Goal: Find specific page/section: Find specific page/section

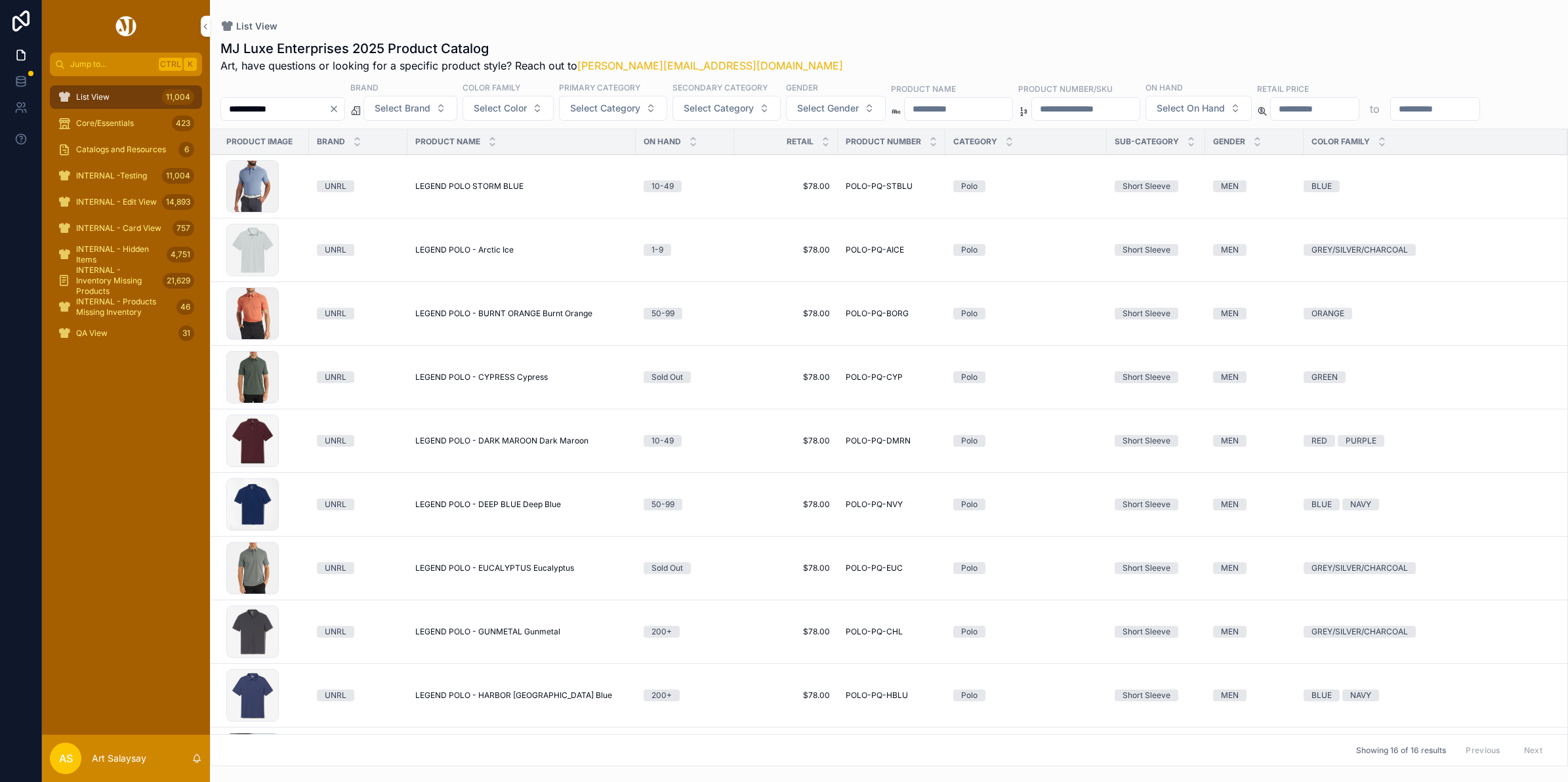
scroll to position [483, 0]
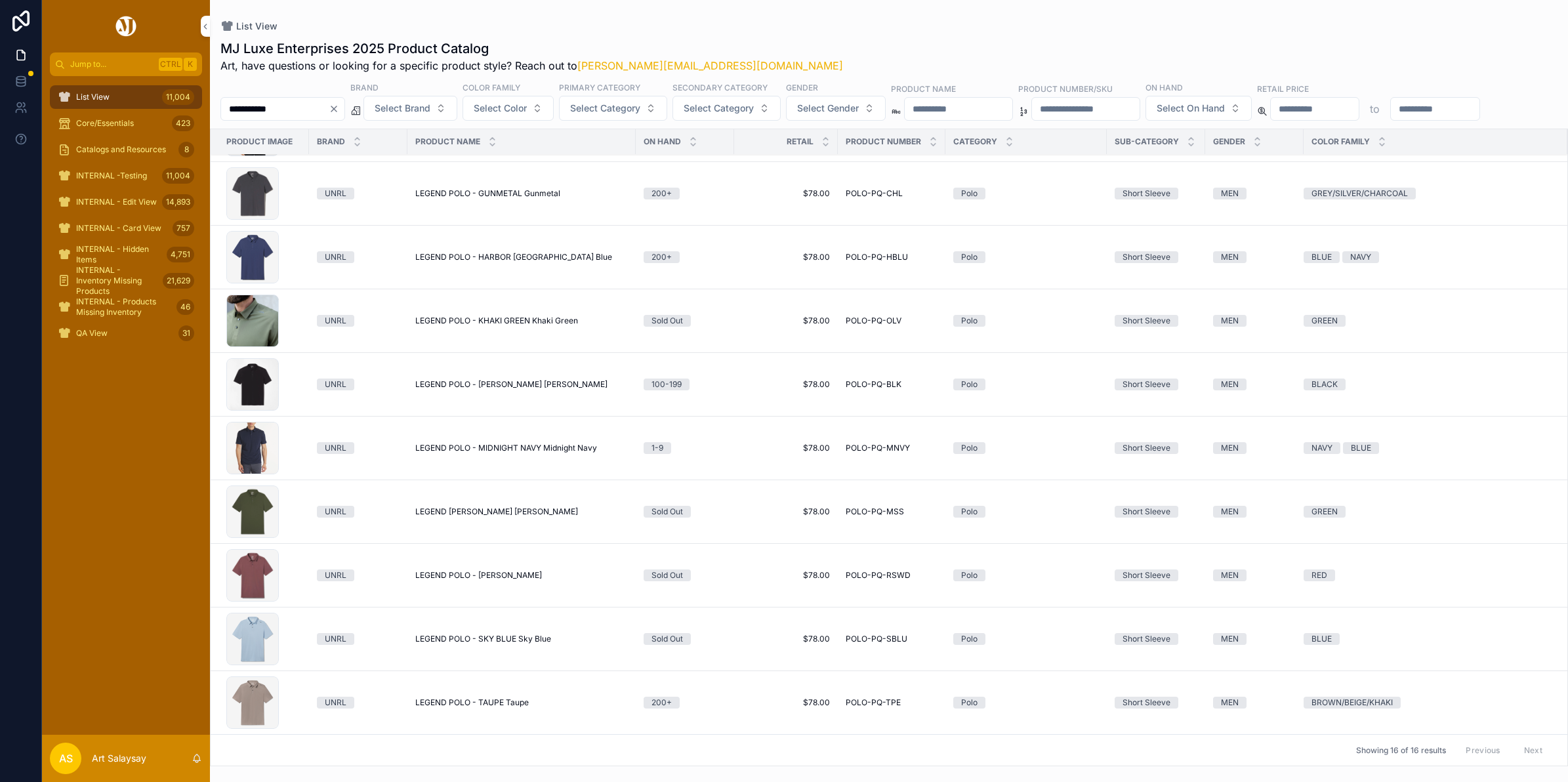
click at [140, 247] on span "INTERNAL - Hidden Items" at bounding box center [118, 254] width 85 height 21
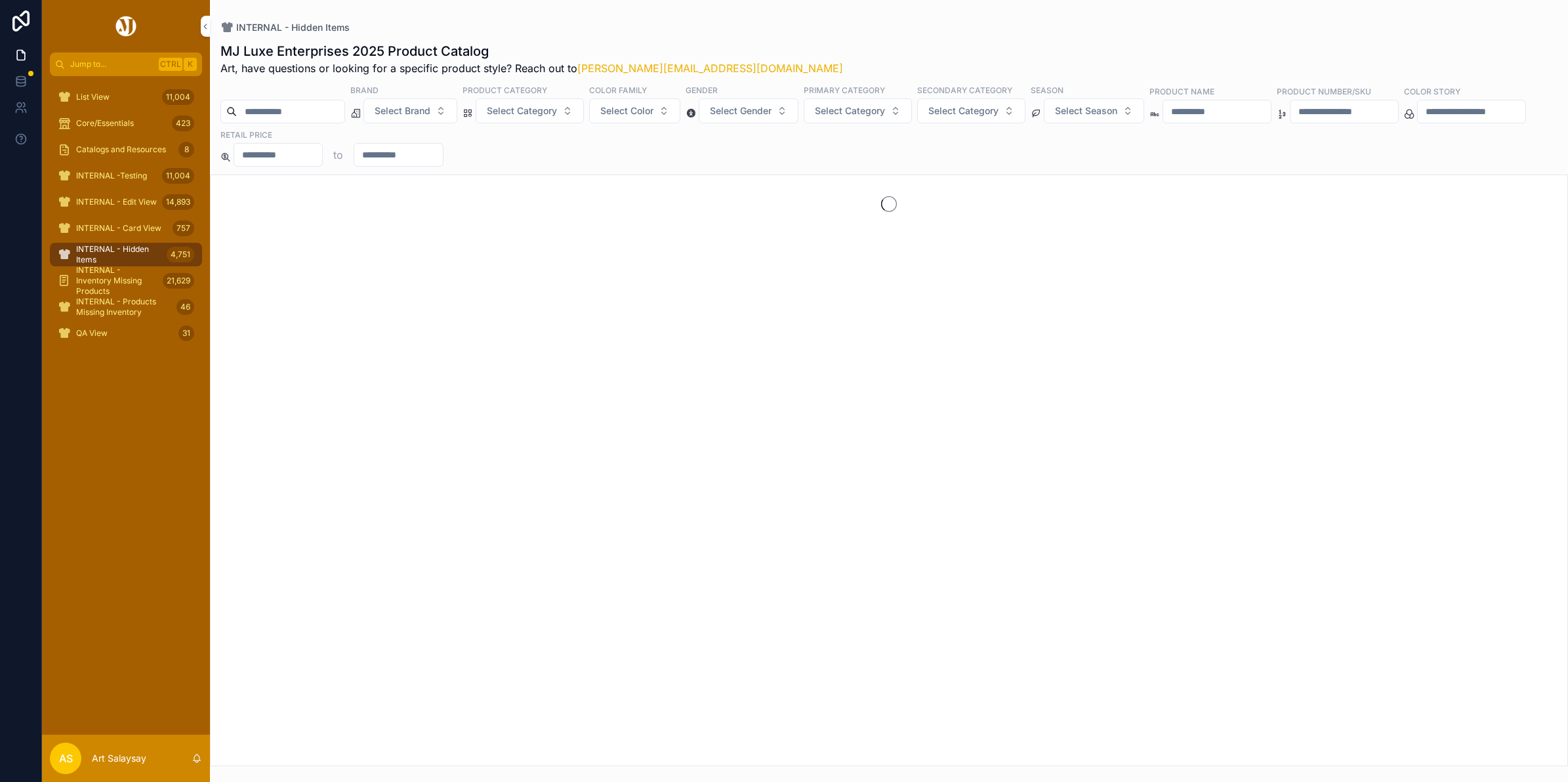
click at [283, 111] on input "scrollable content" at bounding box center [290, 111] width 108 height 18
paste input "*******"
type input "*******"
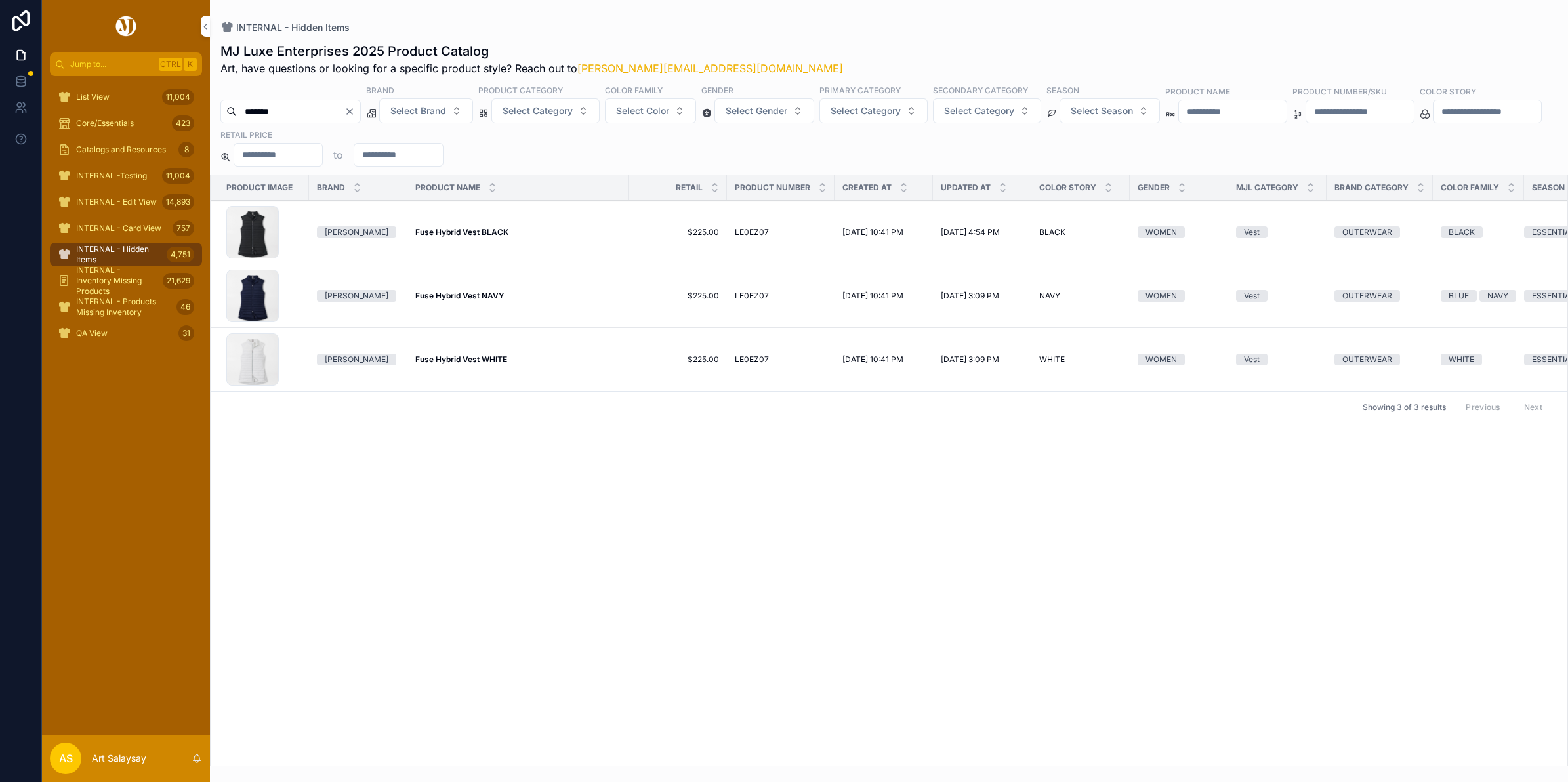
click at [467, 362] on strong "Fuse Hybrid Vest WHITE" at bounding box center [461, 359] width 92 height 10
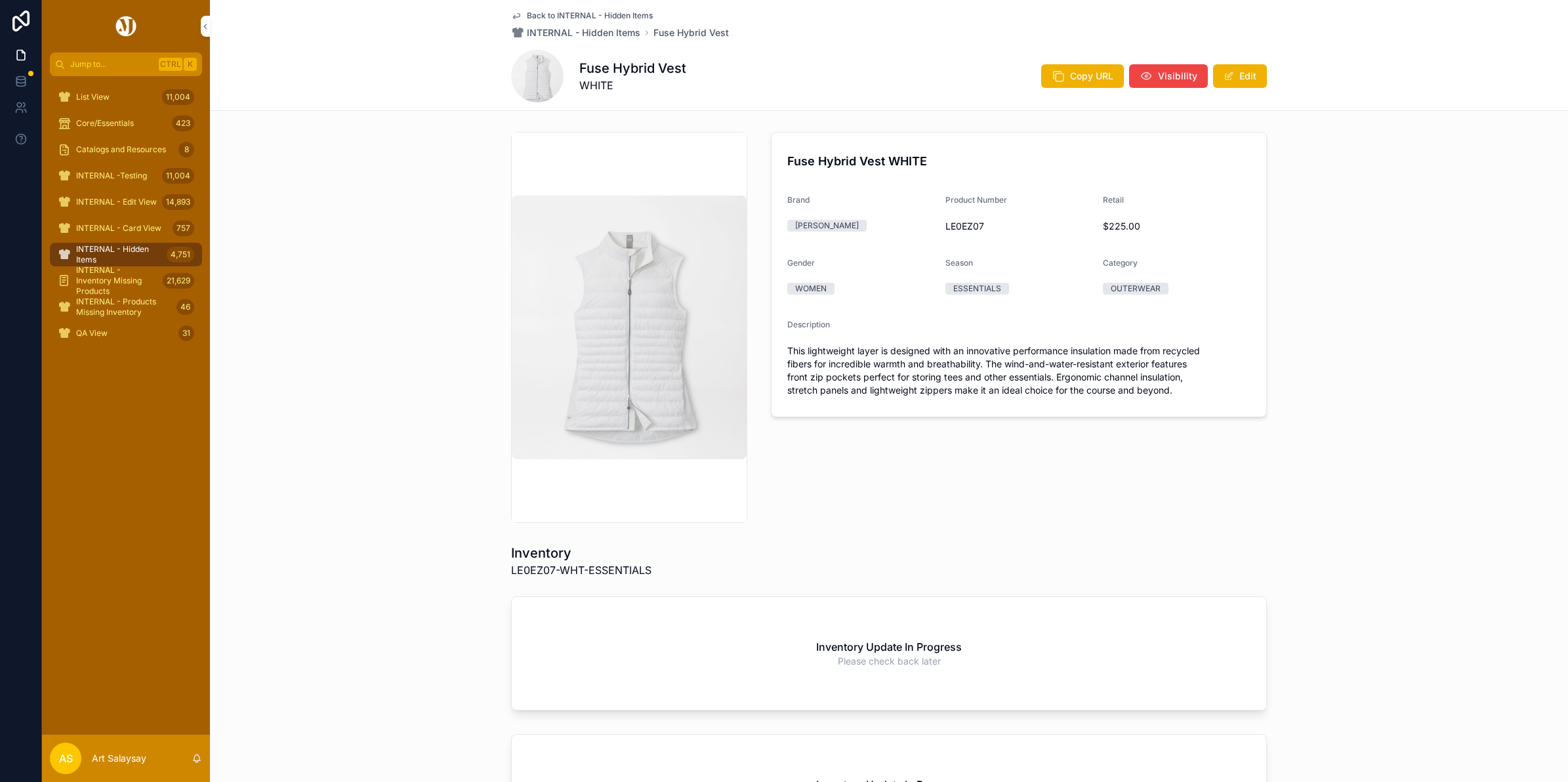
click at [746, 548] on div "Inventory LE0EZ07-WHT-ESSENTIALS" at bounding box center [889, 561] width 756 height 34
click at [554, 8] on div "Back to INTERNAL - Hidden Items INTERNAL - Hidden Items Fuse Hybrid Vest Fuse H…" at bounding box center [889, 55] width 756 height 110
click at [553, 8] on div "Back to INTERNAL - Hidden Items INTERNAL - Hidden Items Fuse Hybrid Vest Fuse H…" at bounding box center [889, 55] width 756 height 110
drag, startPoint x: 553, startPoint y: 8, endPoint x: 536, endPoint y: 14, distance: 18.0
click at [536, 14] on span "Back to INTERNAL - Hidden Items" at bounding box center [589, 16] width 126 height 11
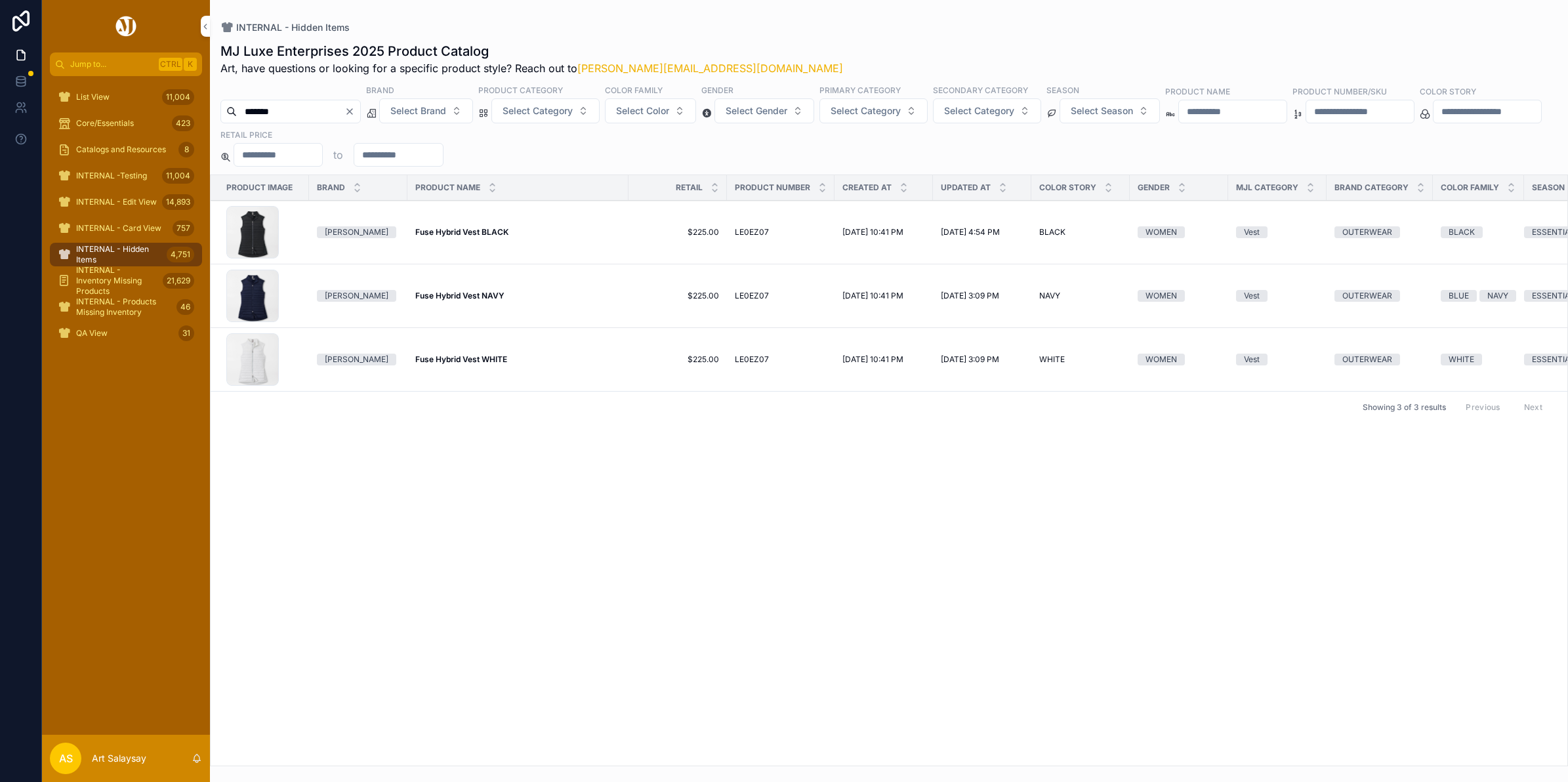
click at [266, 236] on div "LE0EZ07_BLK .jpg" at bounding box center [252, 232] width 52 height 52
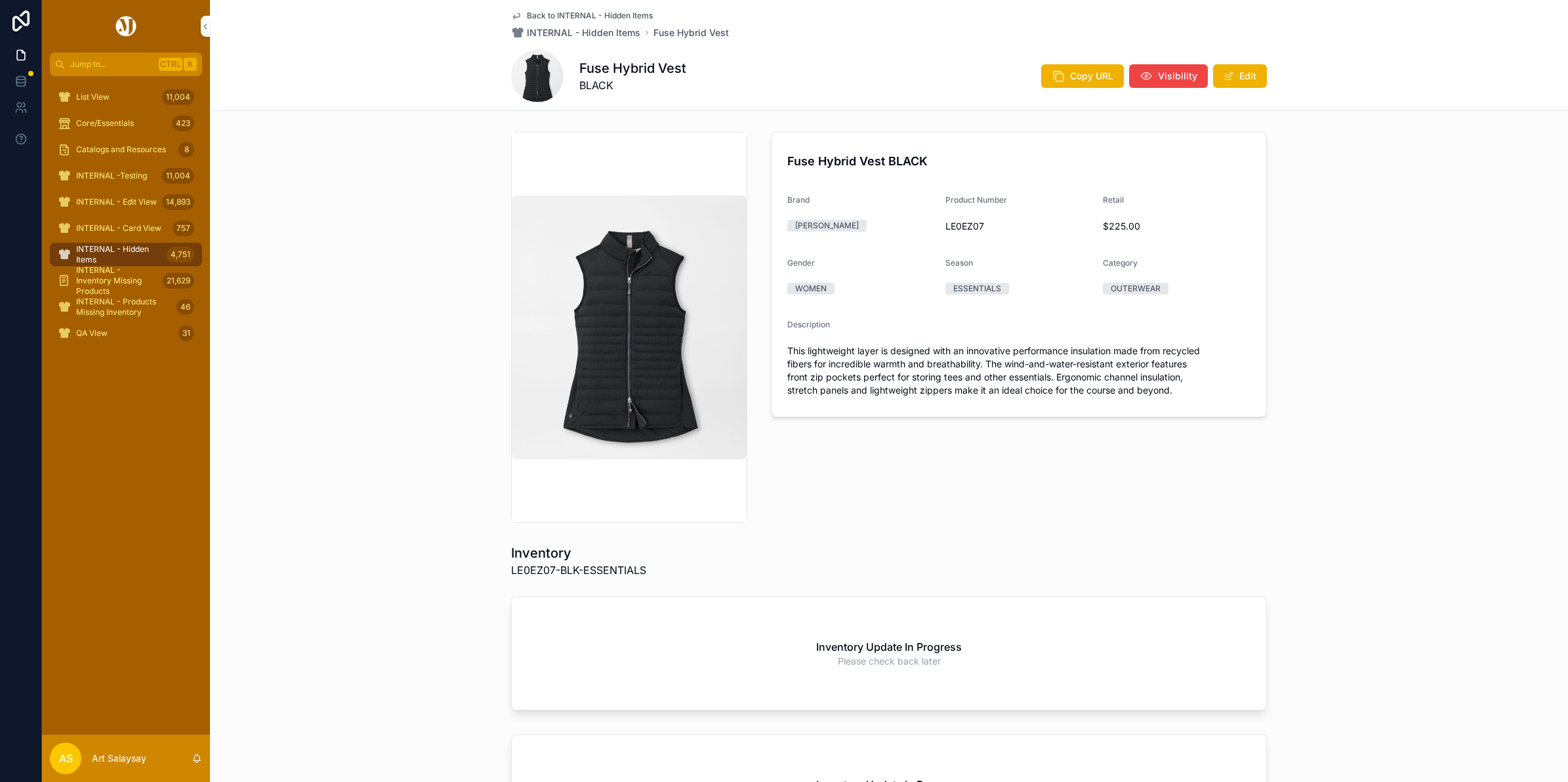
drag, startPoint x: 955, startPoint y: 214, endPoint x: 954, endPoint y: 223, distance: 9.1
click at [954, 221] on div "Product Number LE0EZ07" at bounding box center [1018, 215] width 147 height 42
click at [957, 225] on span "LE0EZ07" at bounding box center [1018, 226] width 147 height 14
copy span "LE0EZ07"
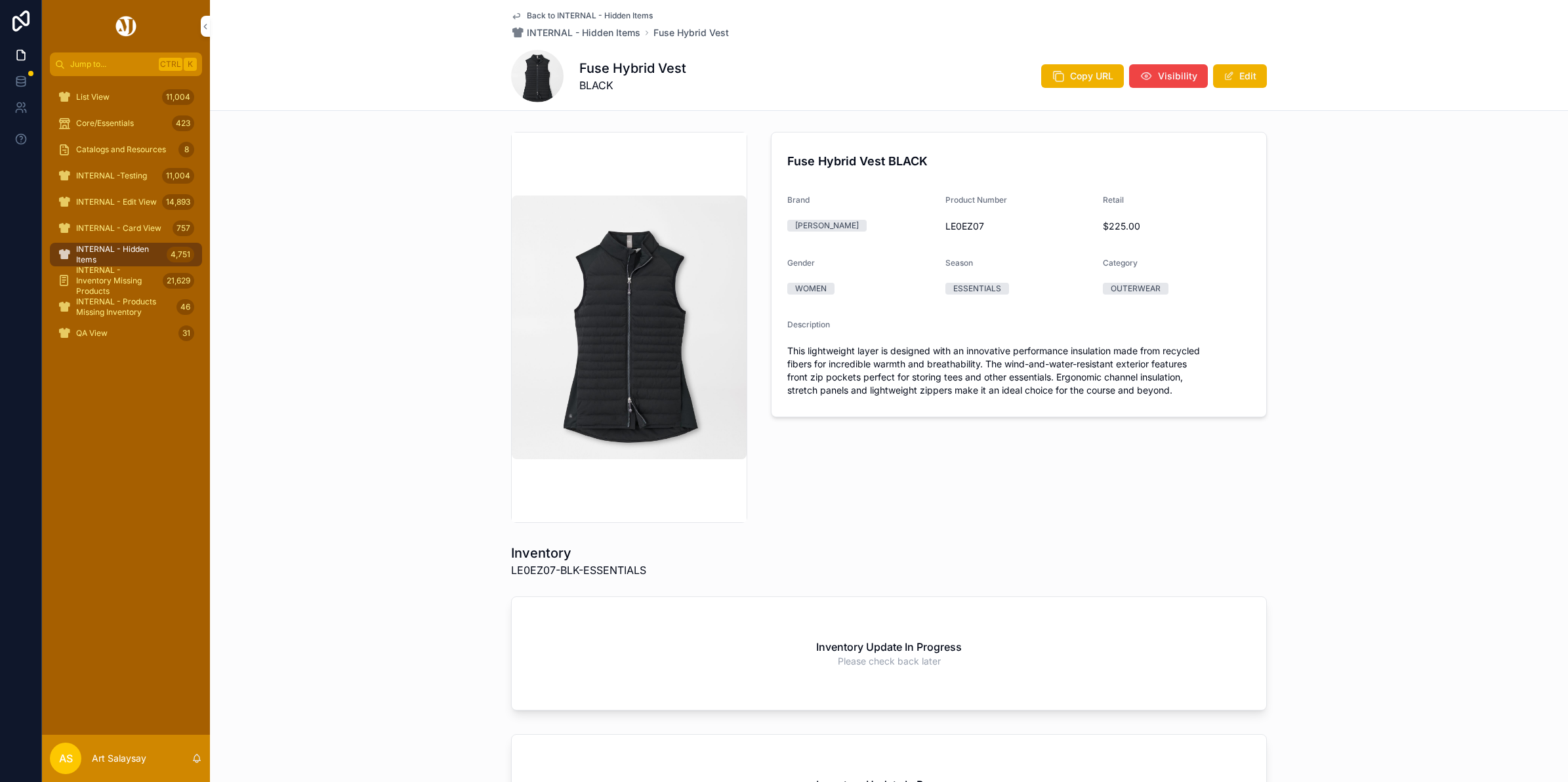
click at [469, 157] on div "Fuse Hybrid Vest BLACK Brand [PERSON_NAME] Product Number LE0EZ07 Retail $225.0…" at bounding box center [888, 327] width 1357 height 401
click at [962, 221] on span "LE0EZ07" at bounding box center [1018, 226] width 147 height 14
copy span "LE0EZ07"
click at [873, 157] on h4 "Fuse Hybrid Vest BLACK" at bounding box center [1018, 161] width 463 height 18
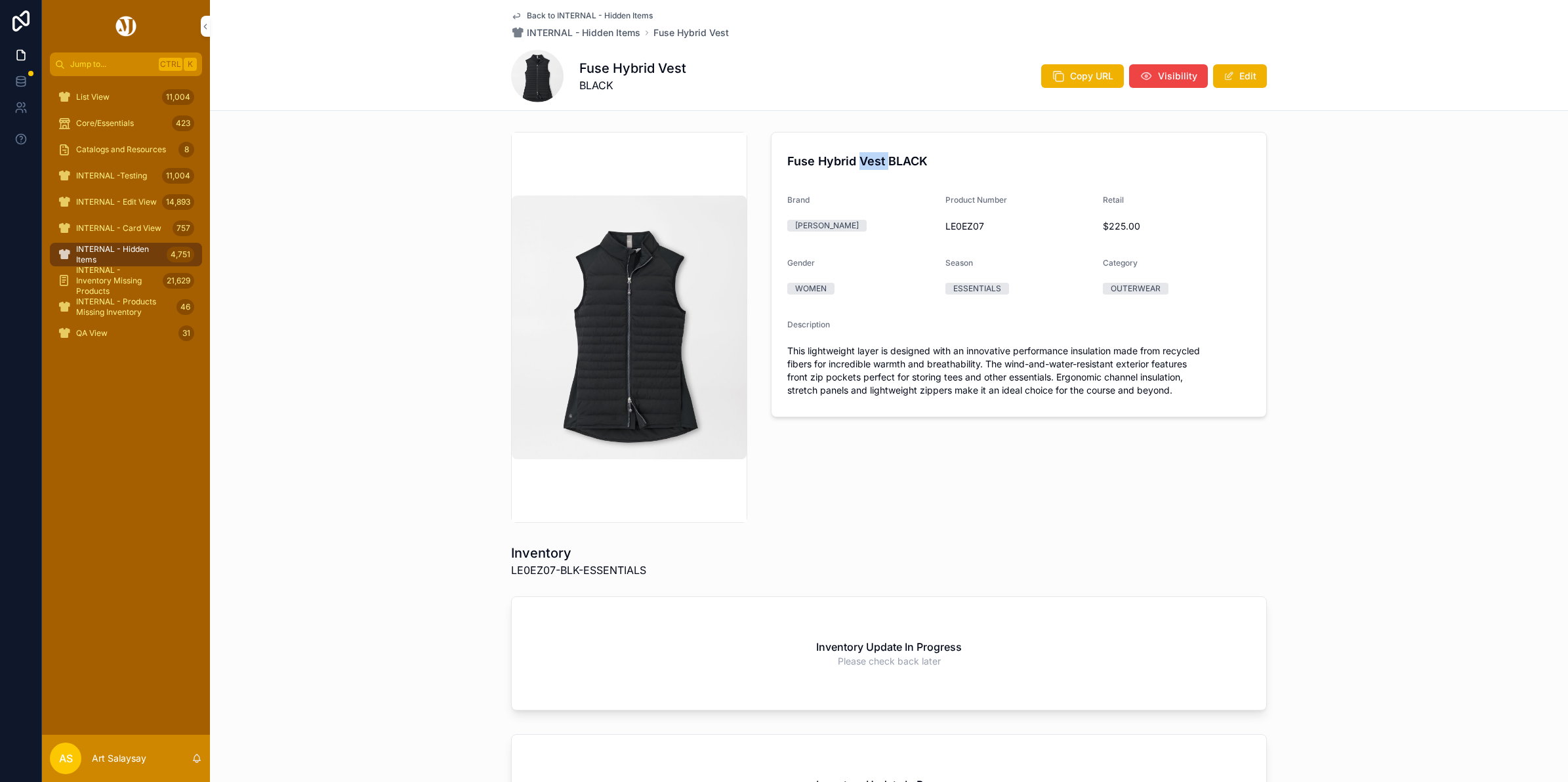
click at [873, 157] on h4 "Fuse Hybrid Vest BLACK" at bounding box center [1018, 161] width 463 height 18
click at [871, 157] on h4 "Fuse Hybrid Vest BLACK" at bounding box center [1018, 161] width 463 height 18
click at [971, 204] on div "Product Number" at bounding box center [1018, 202] width 147 height 15
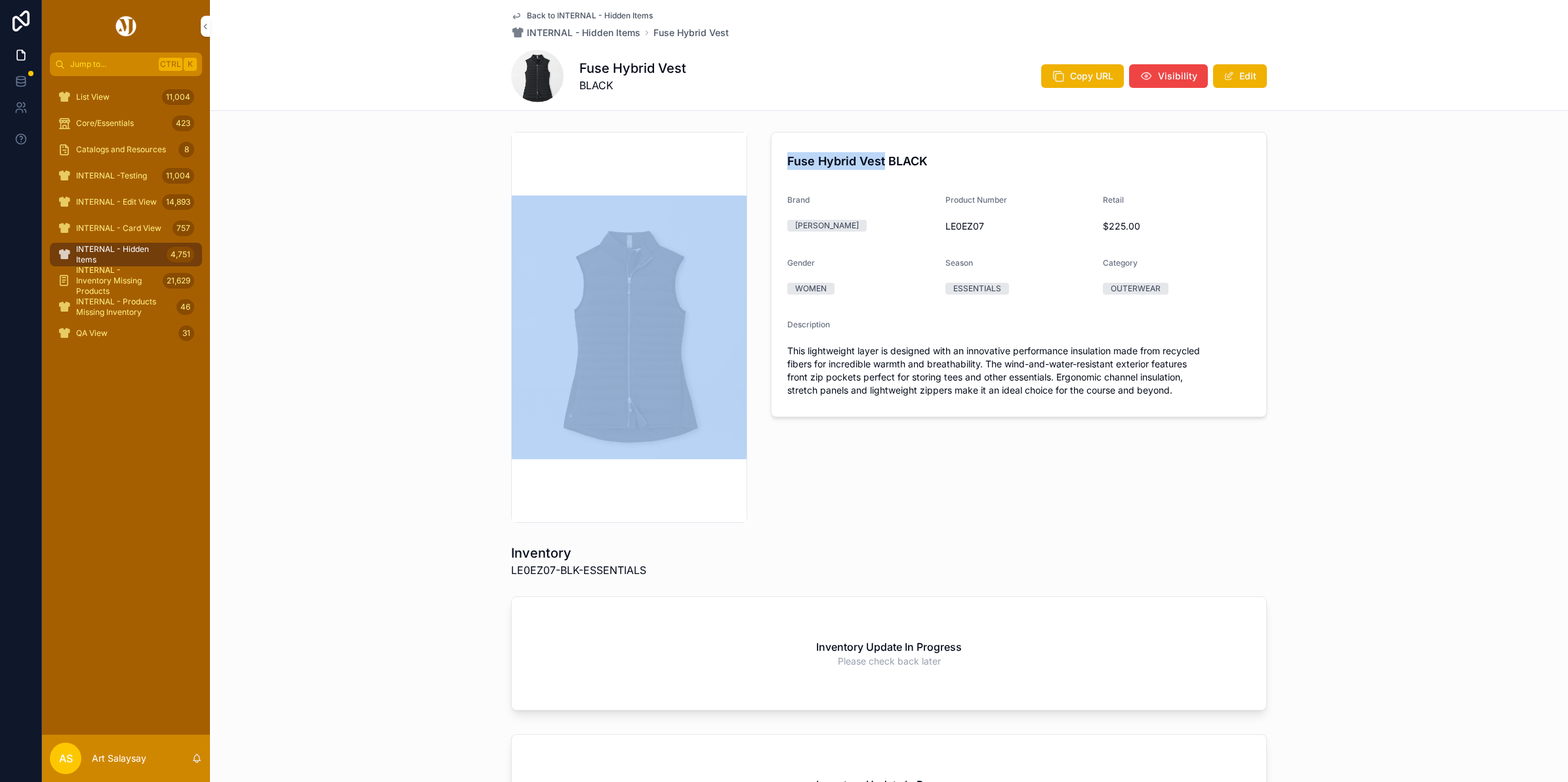
drag, startPoint x: 878, startPoint y: 158, endPoint x: 741, endPoint y: 161, distance: 137.0
click at [741, 161] on div "Fuse Hybrid Vest BLACK Brand [PERSON_NAME] Product Number LE0EZ07 Retail $225.0…" at bounding box center [888, 327] width 771 height 401
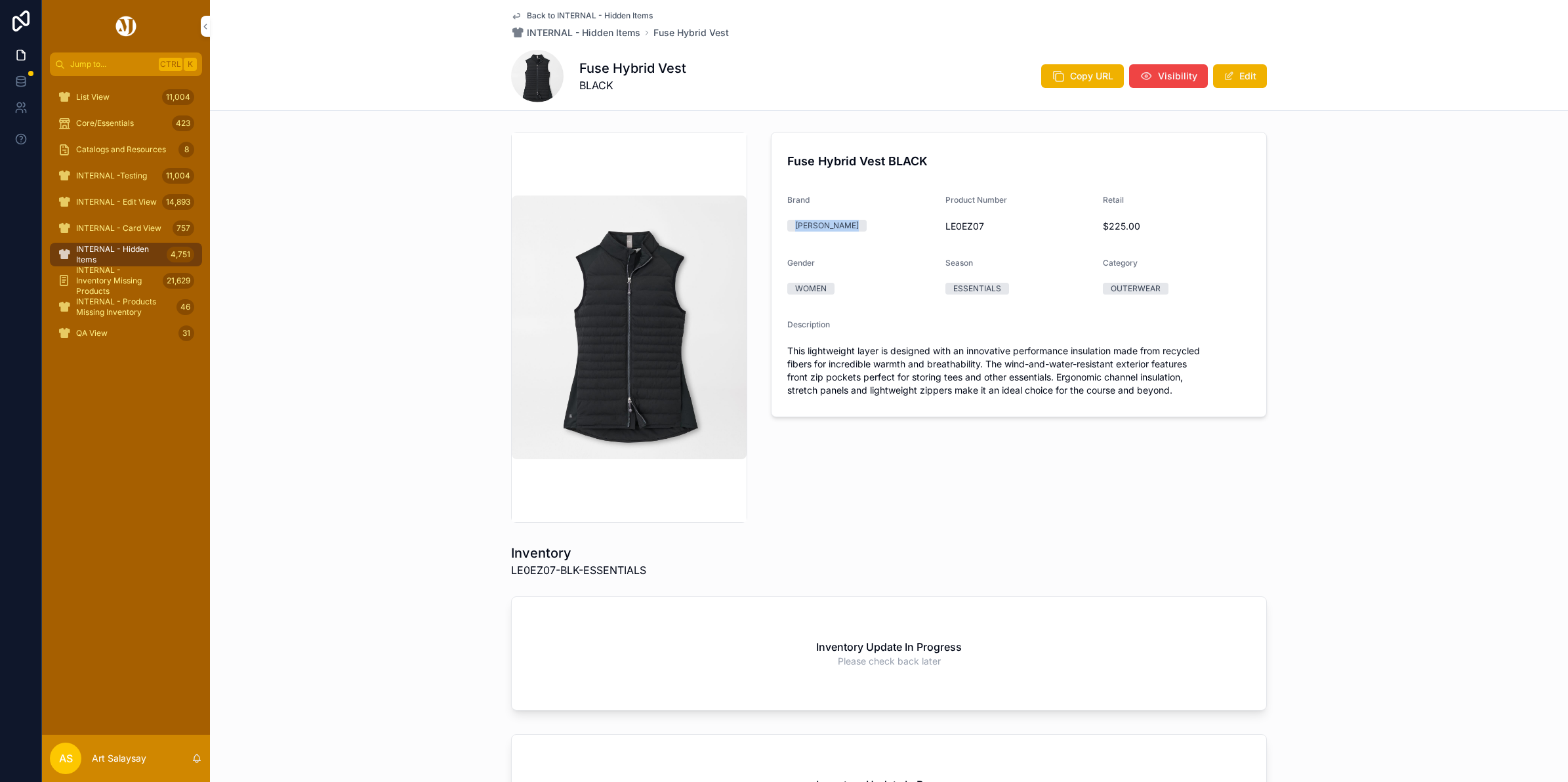
drag, startPoint x: 938, startPoint y: 205, endPoint x: 930, endPoint y: 202, distance: 8.5
click at [930, 202] on form "Fuse Hybrid Vest BLACK Brand [PERSON_NAME] Product Number LE0EZ07 Retail $225.0…" at bounding box center [1018, 275] width 495 height 284
drag, startPoint x: 930, startPoint y: 202, endPoint x: 873, endPoint y: 156, distance: 73.2
click at [873, 156] on h4 "Fuse Hybrid Vest BLACK" at bounding box center [1018, 161] width 463 height 18
drag, startPoint x: 830, startPoint y: 161, endPoint x: 782, endPoint y: 163, distance: 48.0
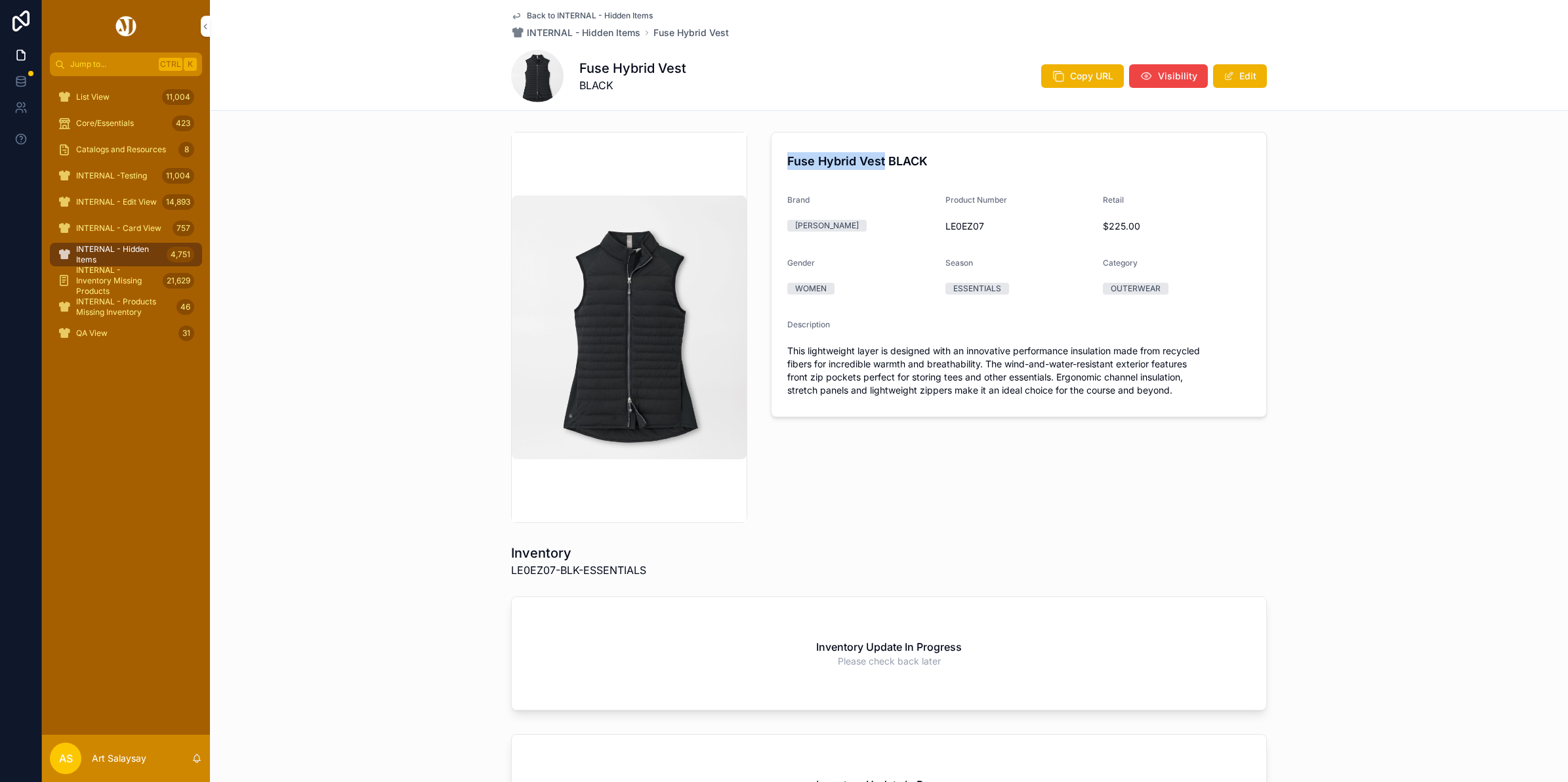
click at [787, 163] on h4 "Fuse Hybrid Vest BLACK" at bounding box center [1018, 161] width 463 height 18
copy h4 "Fuse Hybrid Vest"
click at [110, 59] on span "Jump to..." at bounding box center [112, 64] width 83 height 11
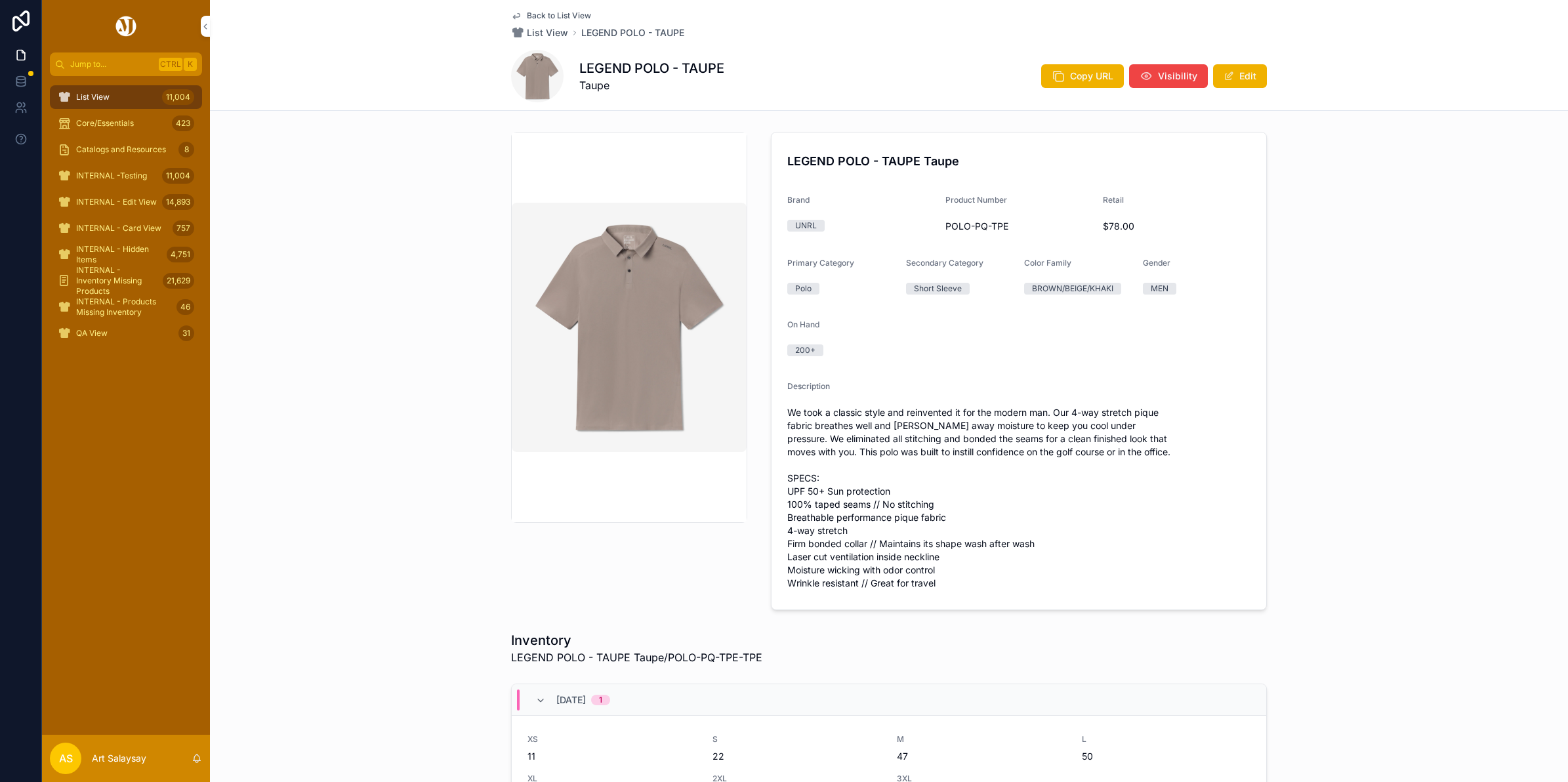
click at [148, 99] on div "List View 11,004" at bounding box center [126, 97] width 137 height 21
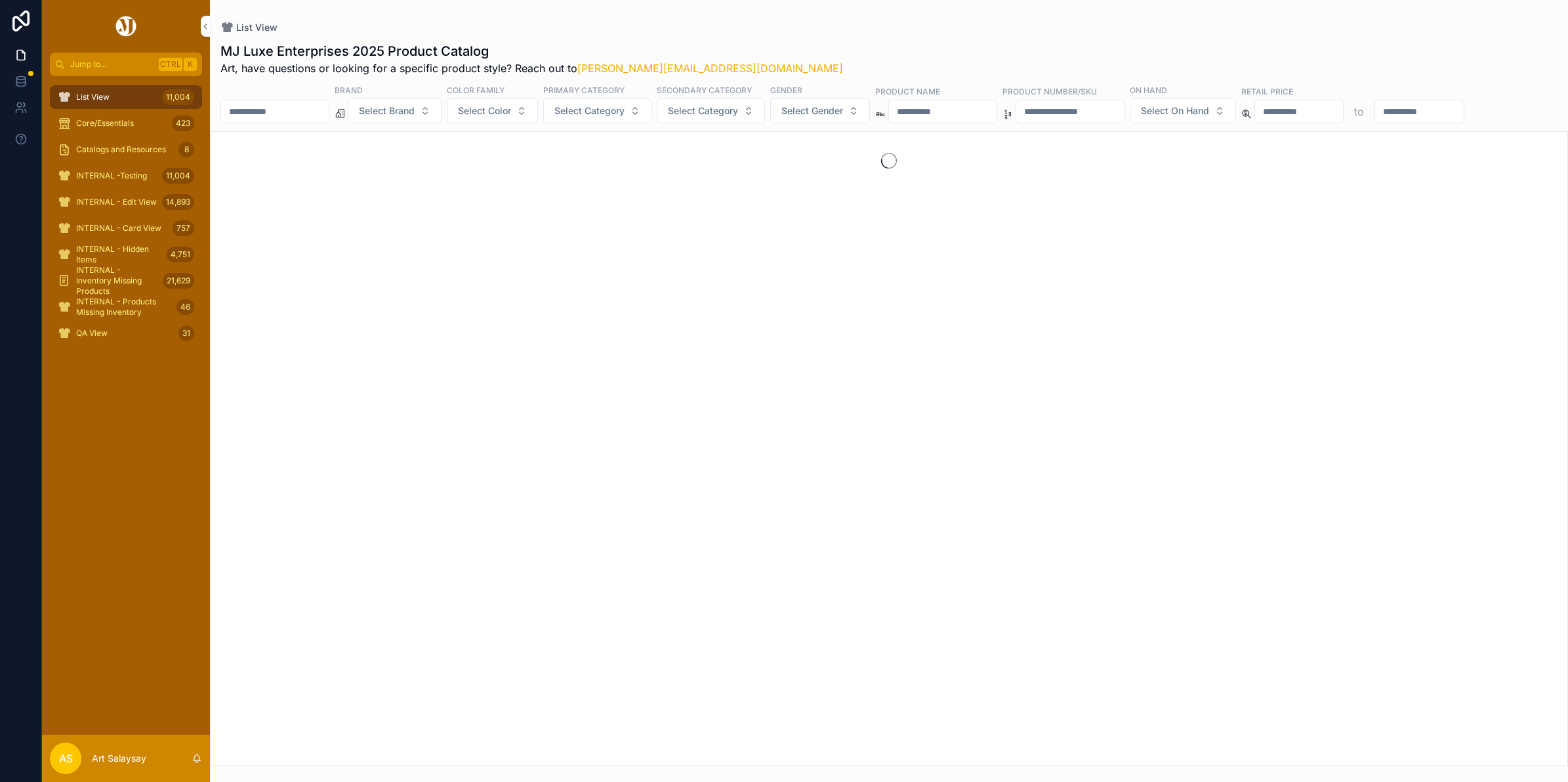
click at [316, 106] on input "scrollable content" at bounding box center [274, 111] width 108 height 18
paste input "*******"
click at [290, 118] on input "*******" at bounding box center [274, 111] width 108 height 18
paste input "**"
type input "*********"
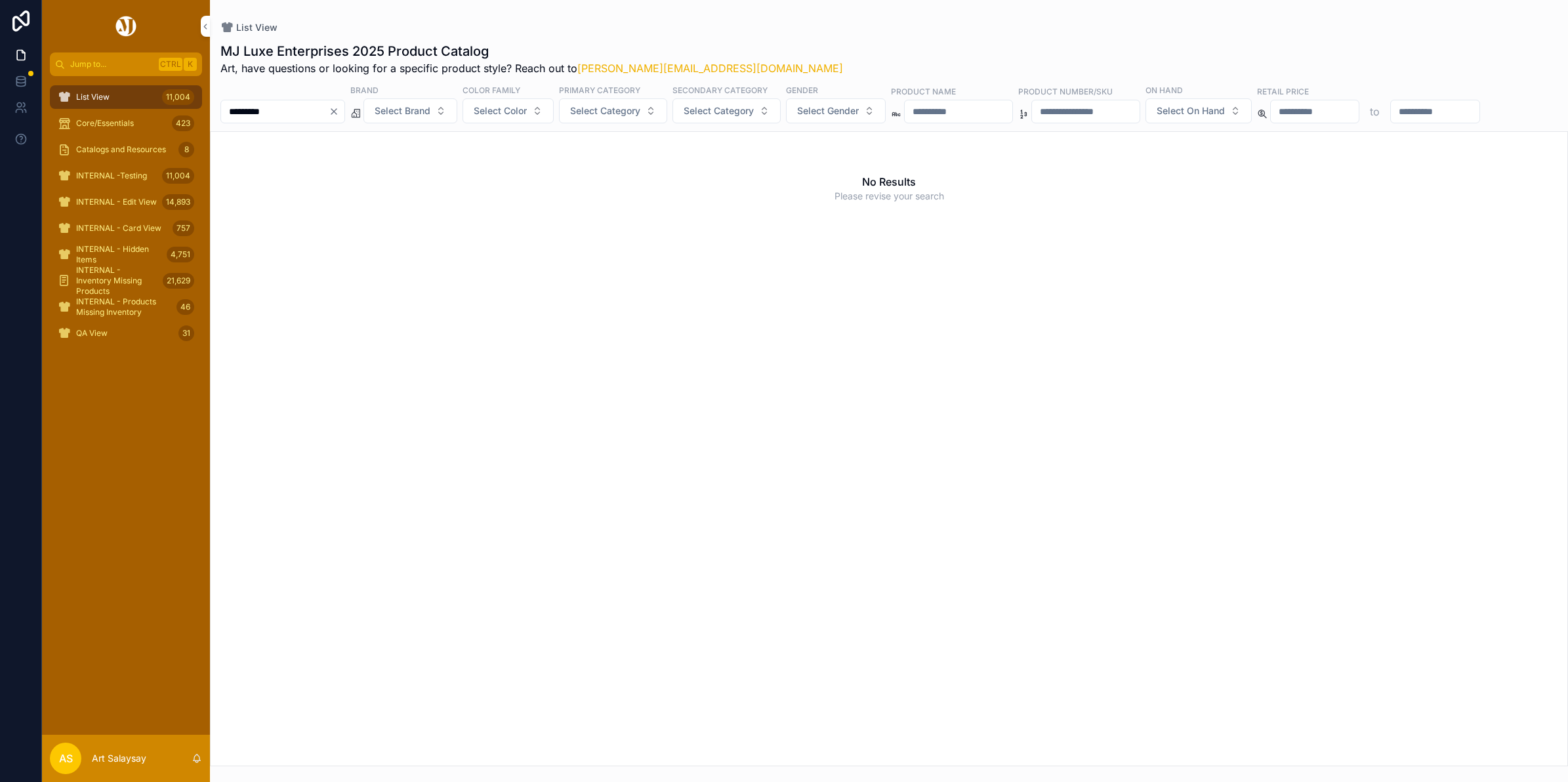
click at [450, 245] on div "No Results Please revise your search" at bounding box center [889, 188] width 1356 height 113
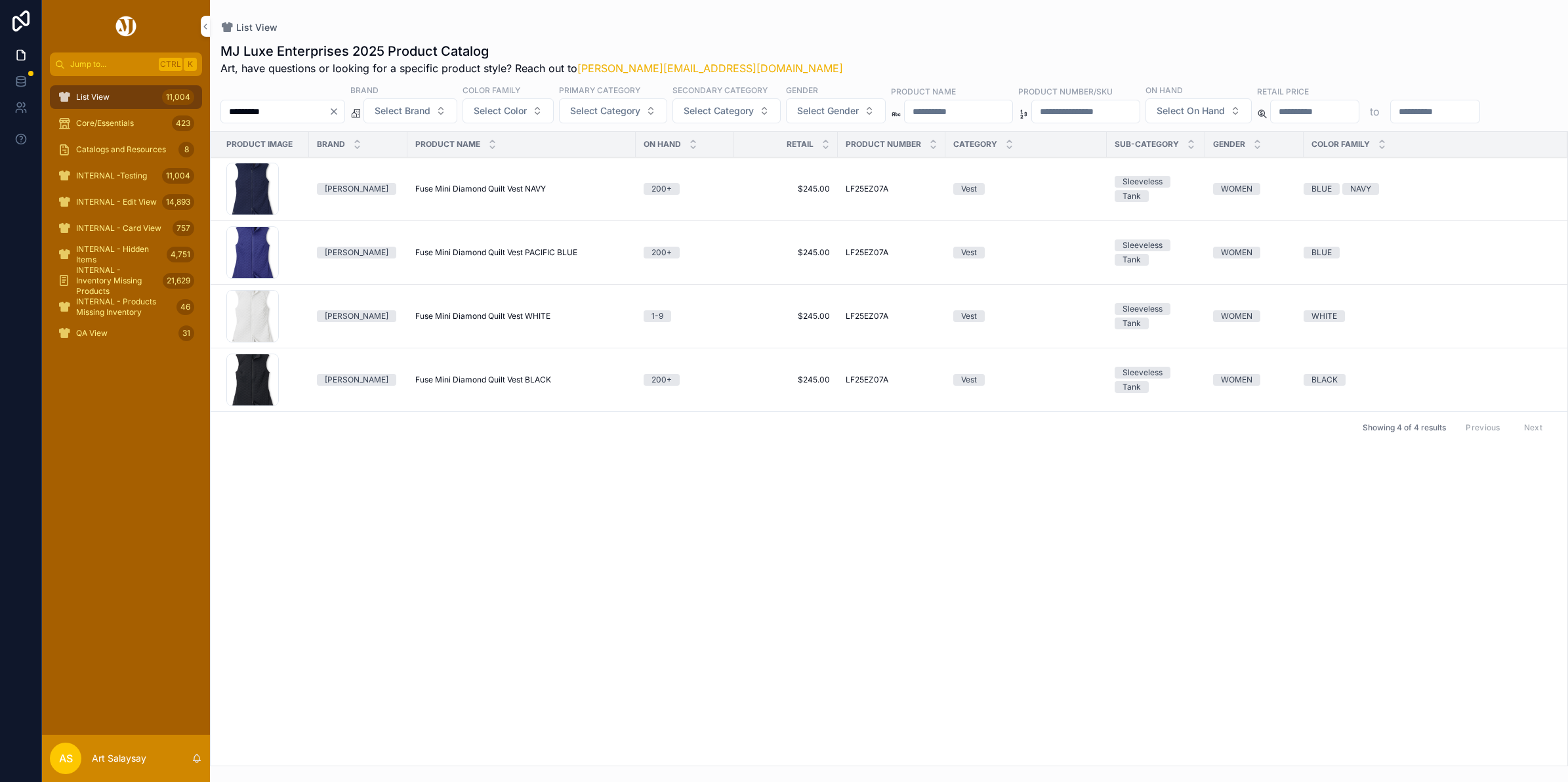
click at [248, 406] on div "LF25EZ07A-BLK .jpg" at bounding box center [252, 380] width 52 height 52
